Goal: Information Seeking & Learning: Learn about a topic

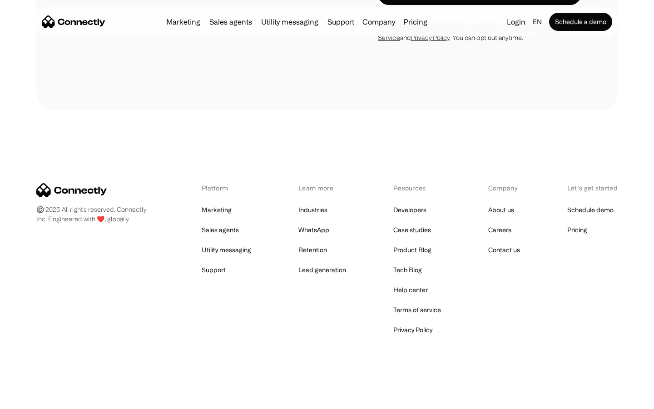
scroll to position [778, 0]
